Goal: Information Seeking & Learning: Learn about a topic

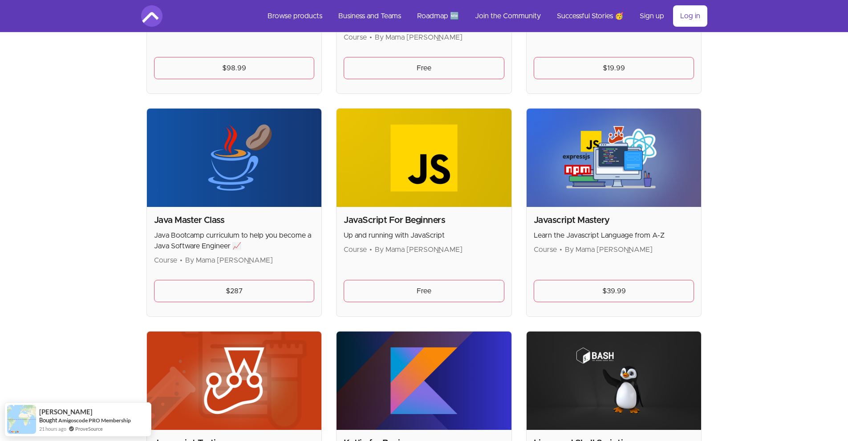
scroll to position [993, 0]
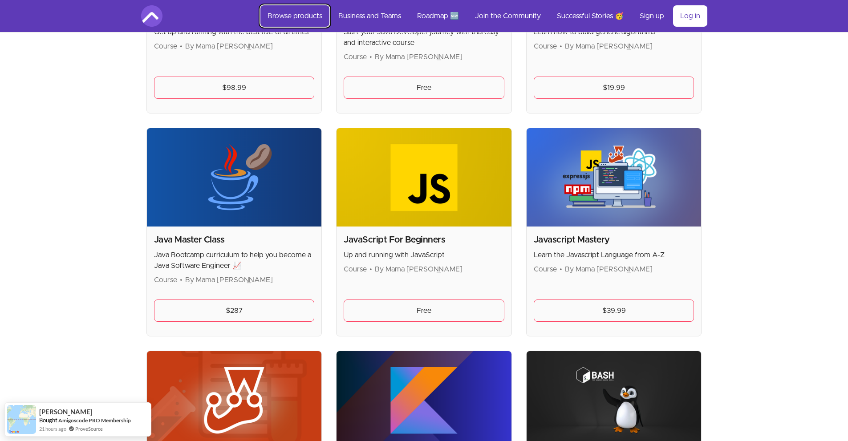
click at [313, 12] on link "Browse products" at bounding box center [295, 15] width 69 height 21
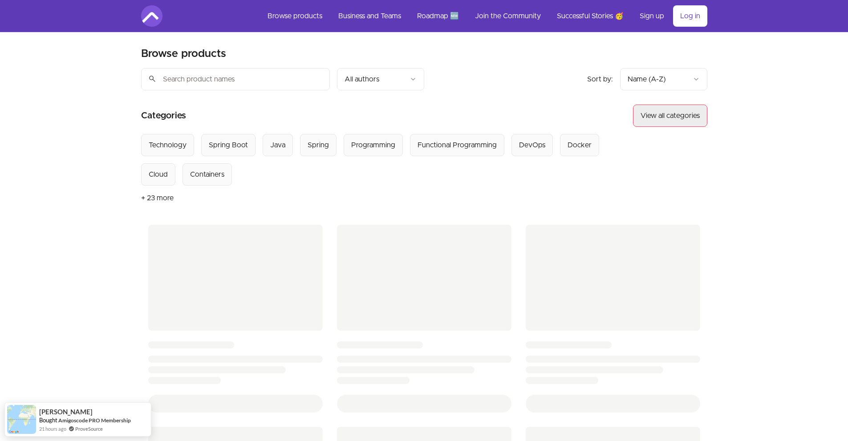
click at [687, 107] on button "View all categories" at bounding box center [670, 116] width 74 height 22
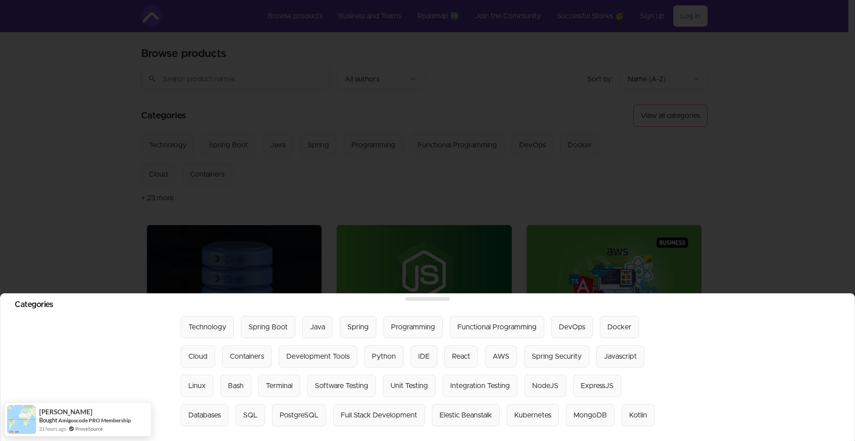
click at [674, 237] on div at bounding box center [427, 220] width 855 height 441
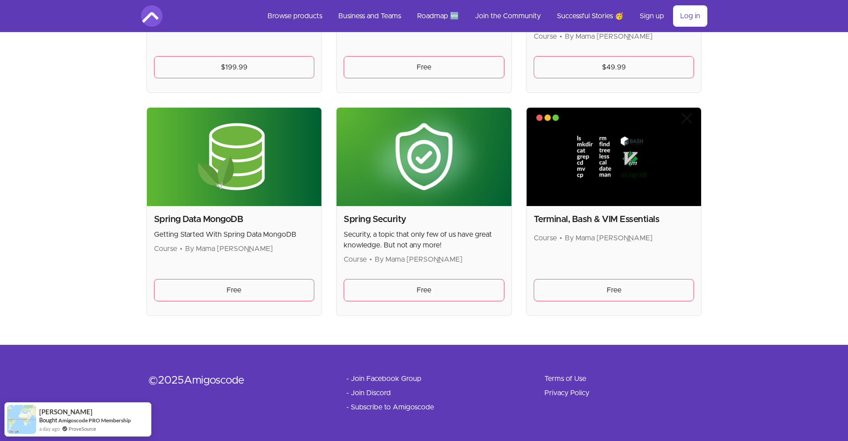
scroll to position [993, 0]
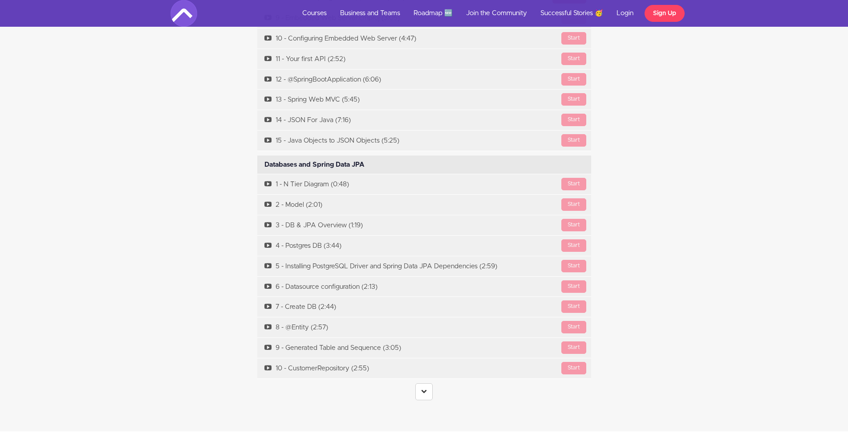
scroll to position [3332, 0]
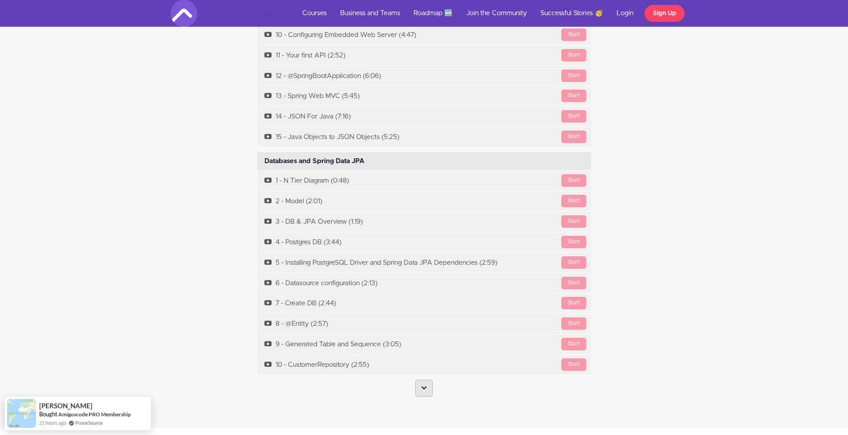
click at [419, 395] on link at bounding box center [424, 387] width 17 height 17
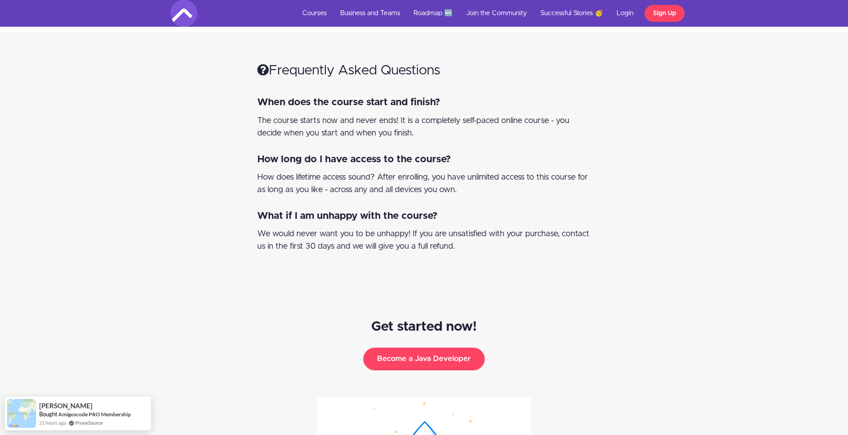
scroll to position [4693, 0]
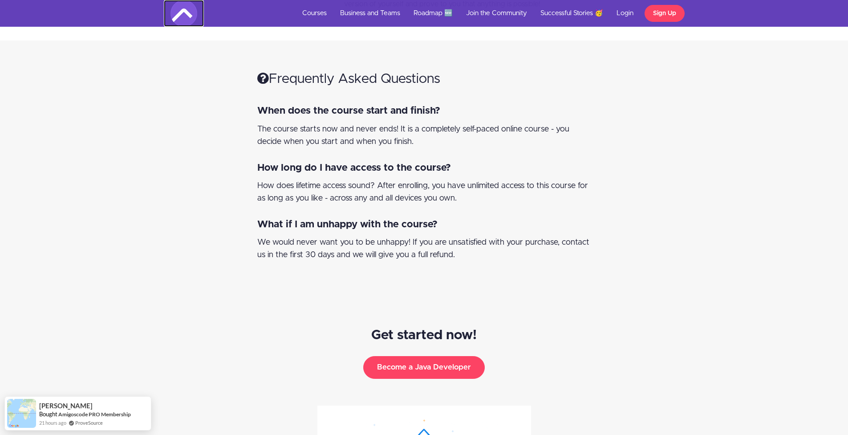
click at [174, 12] on img at bounding box center [184, 13] width 27 height 27
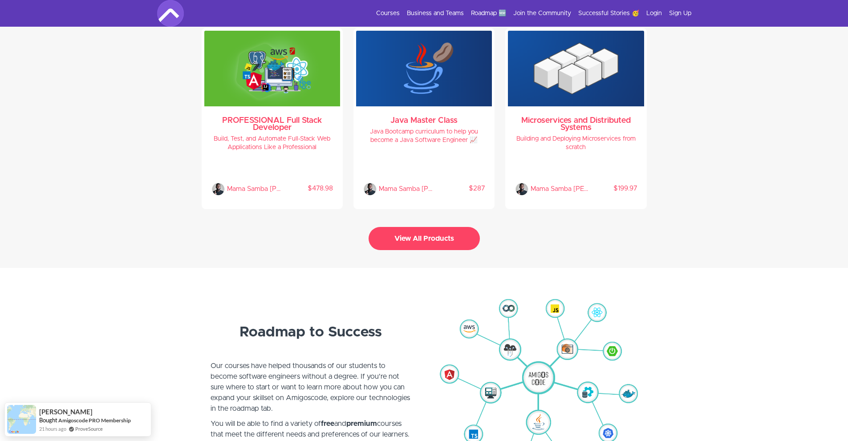
scroll to position [1935, 0]
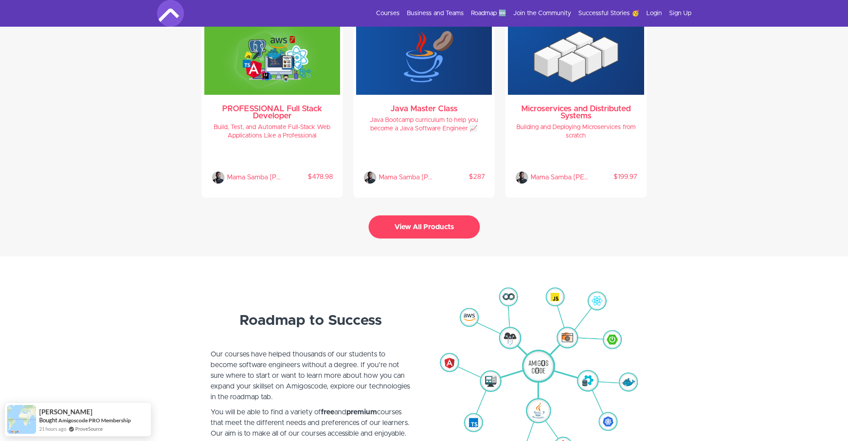
click at [424, 223] on button "View All Products" at bounding box center [424, 227] width 111 height 23
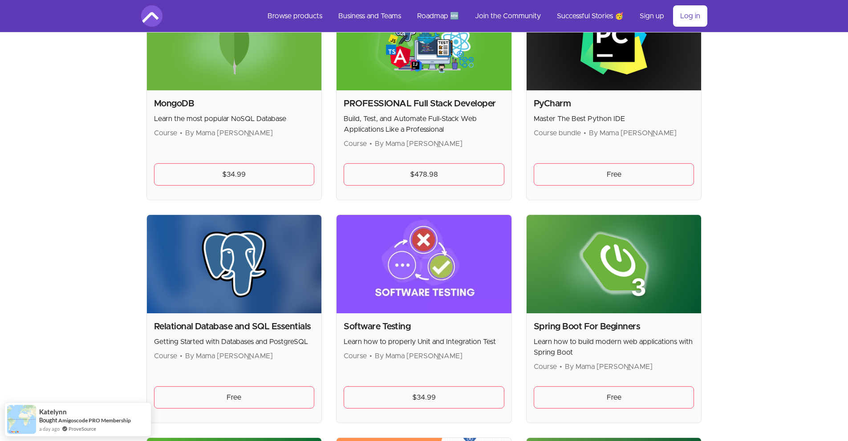
scroll to position [1753, 0]
